Goal: Task Accomplishment & Management: Complete application form

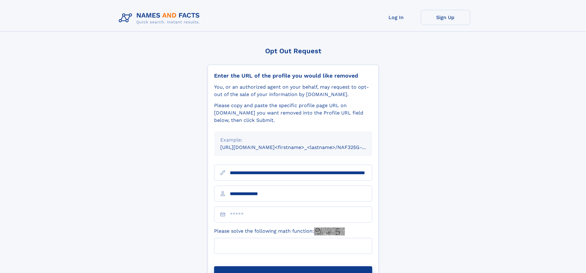
type input "**********"
type input "**"
click at [293, 266] on button "Submit Opt Out Request" at bounding box center [293, 276] width 158 height 20
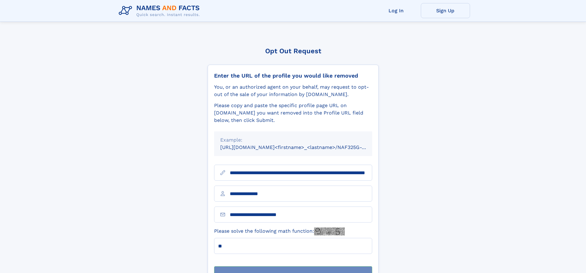
scroll to position [20, 0]
